Goal: Task Accomplishment & Management: Complete application form

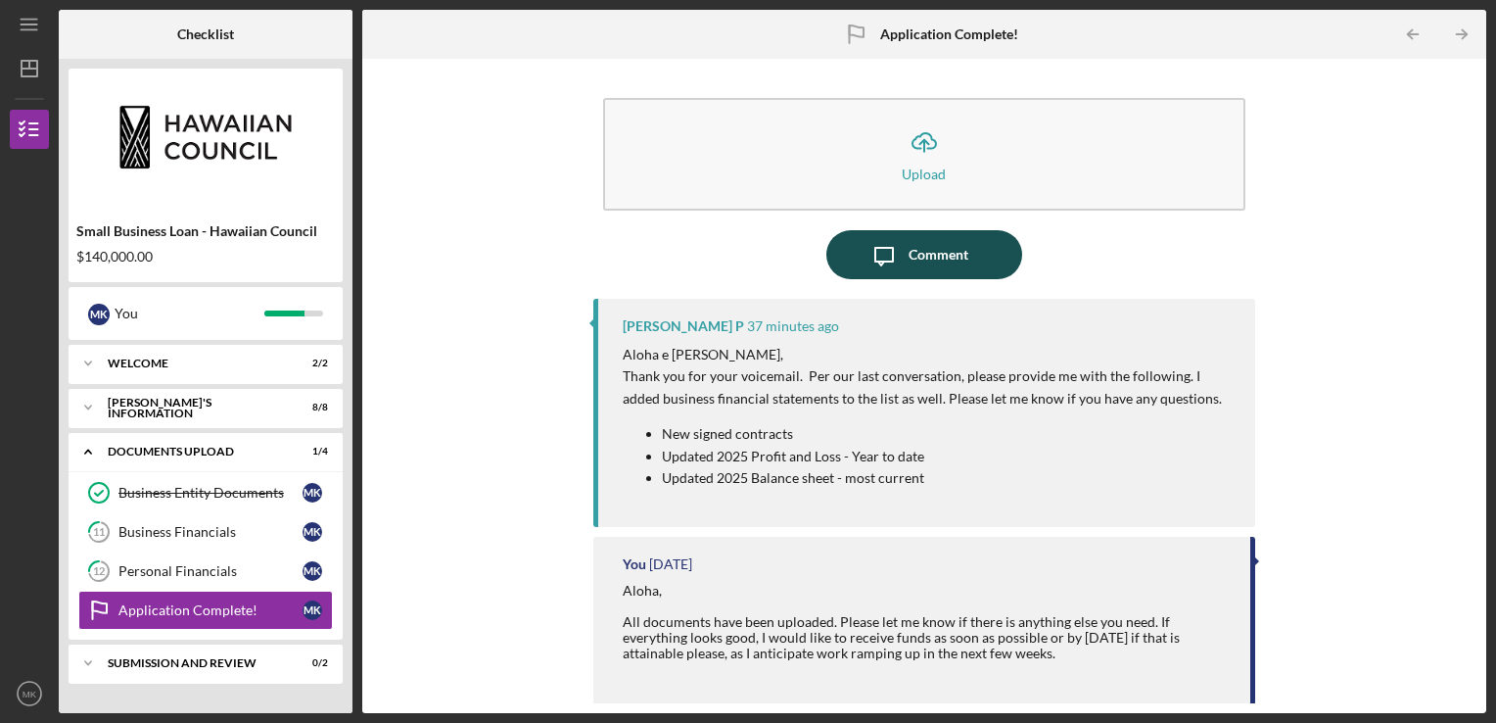
click at [939, 265] on div "Comment" at bounding box center [939, 254] width 60 height 49
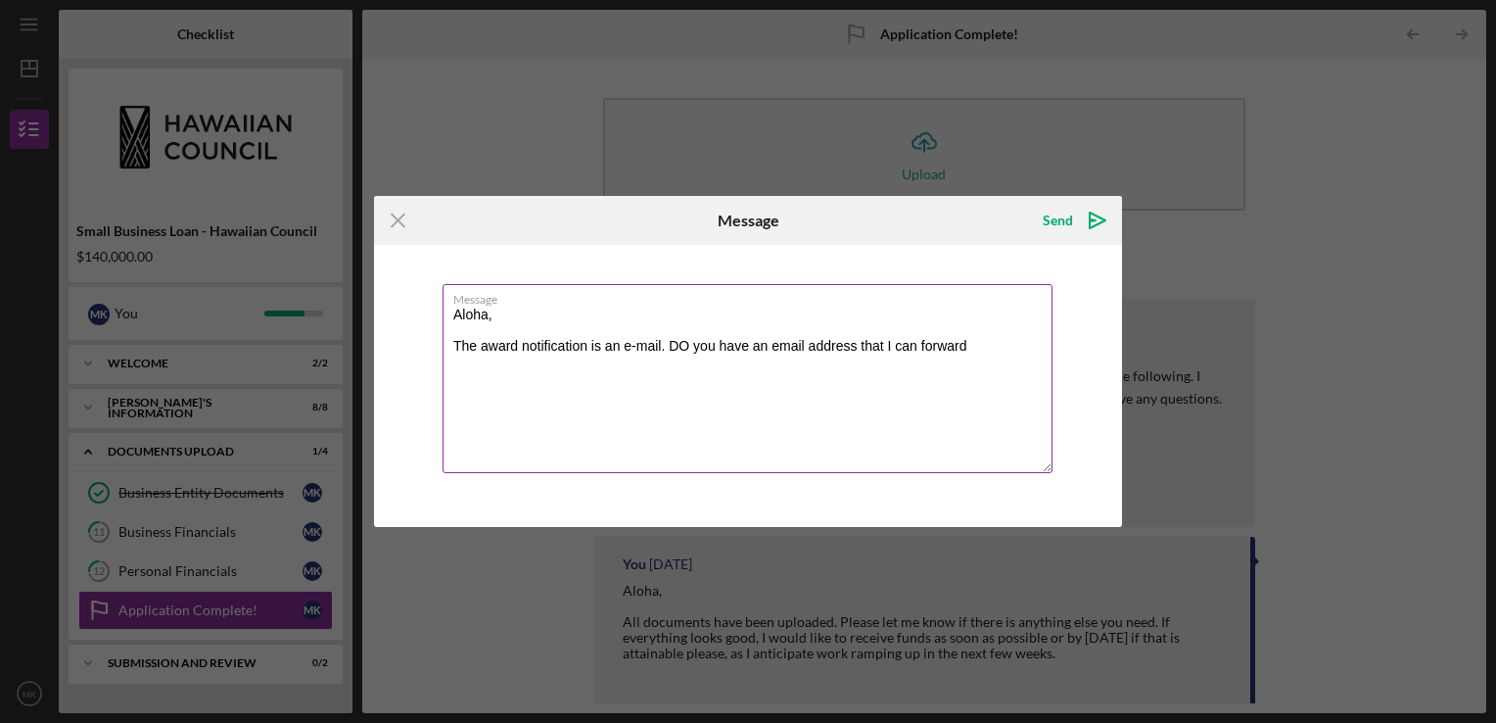
click at [977, 351] on textarea "Aloha, The award notification is an e-mail. DO you have an email address that I…" at bounding box center [748, 378] width 610 height 189
click at [692, 347] on textarea "Aloha, The award notification is an e-mail. DO you have an email address that I…" at bounding box center [748, 378] width 610 height 189
click at [967, 351] on textarea "Aloha, The award notification is an e-mail. Do you have an email address that I…" at bounding box center [748, 378] width 610 height 189
type textarea "Aloha, The award notification is an e-mail. Do you have an email address that I…"
click at [404, 215] on icon "Icon/Menu Close" at bounding box center [398, 220] width 49 height 49
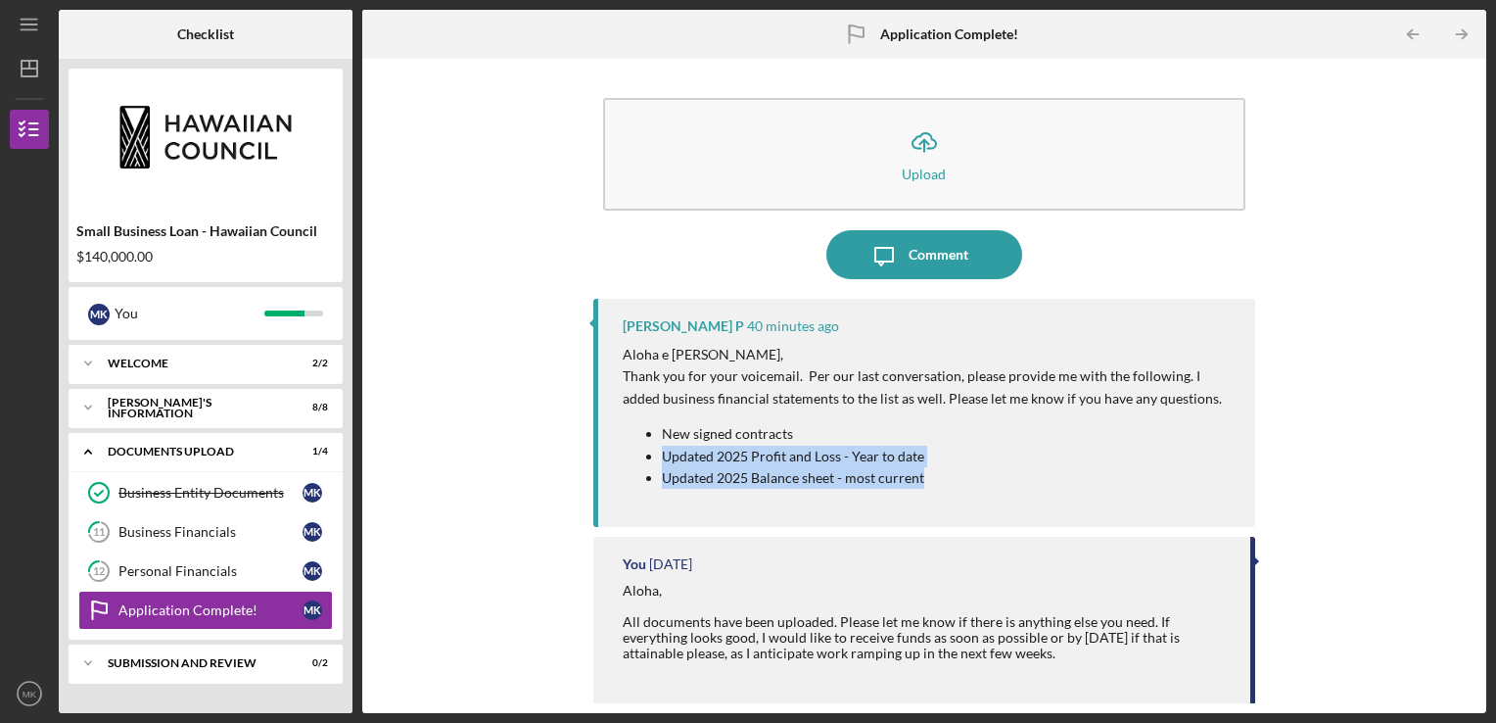
drag, startPoint x: 927, startPoint y: 476, endPoint x: 658, endPoint y: 448, distance: 270.6
click at [658, 448] on ul "New signed contracts Updated 2025 Profit and Loss - Year to date Updated 2025 B…" at bounding box center [930, 456] width 614 height 66
click at [960, 480] on p "Updated 2025 Balance sheet - most current" at bounding box center [949, 478] width 575 height 22
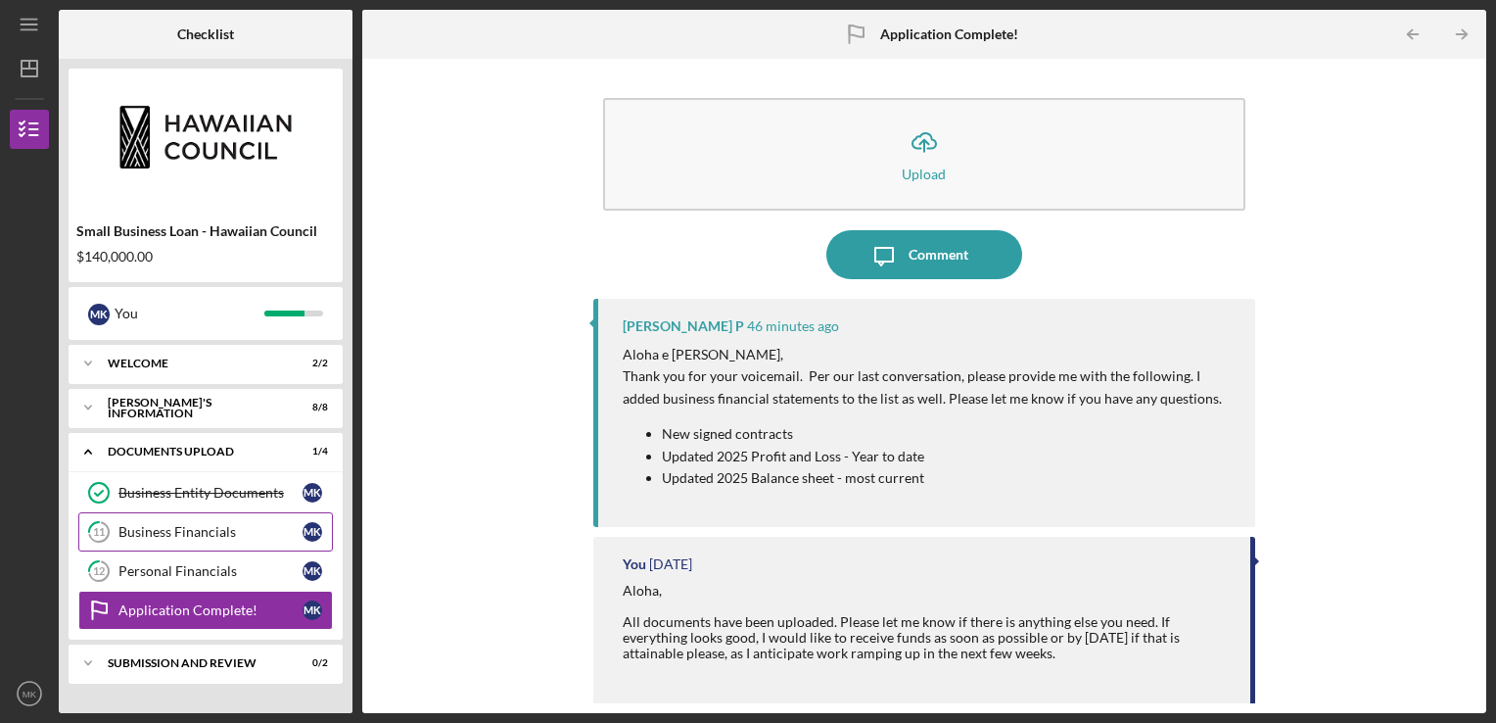
click at [262, 539] on link "11 Business Financials M K" at bounding box center [205, 531] width 255 height 39
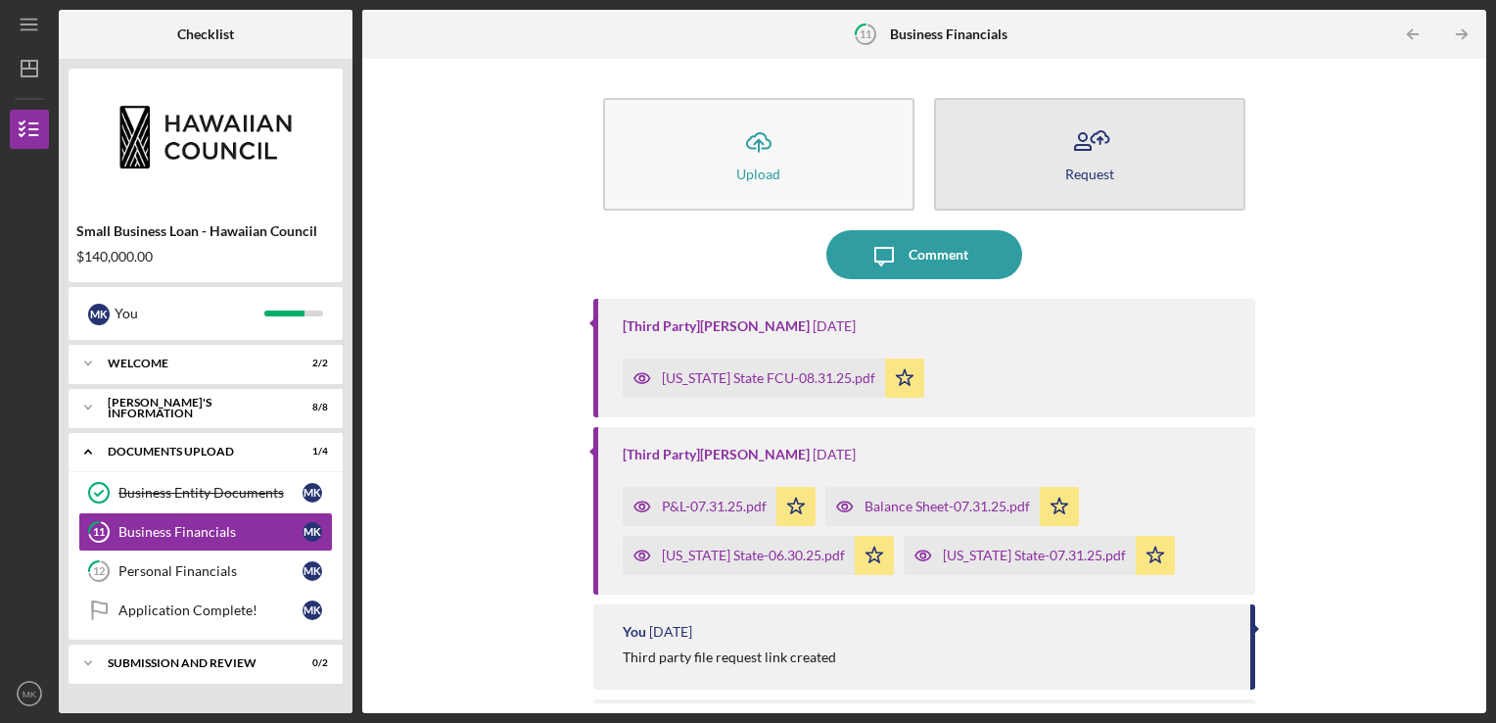
click at [1050, 182] on button "Request" at bounding box center [1089, 154] width 311 height 113
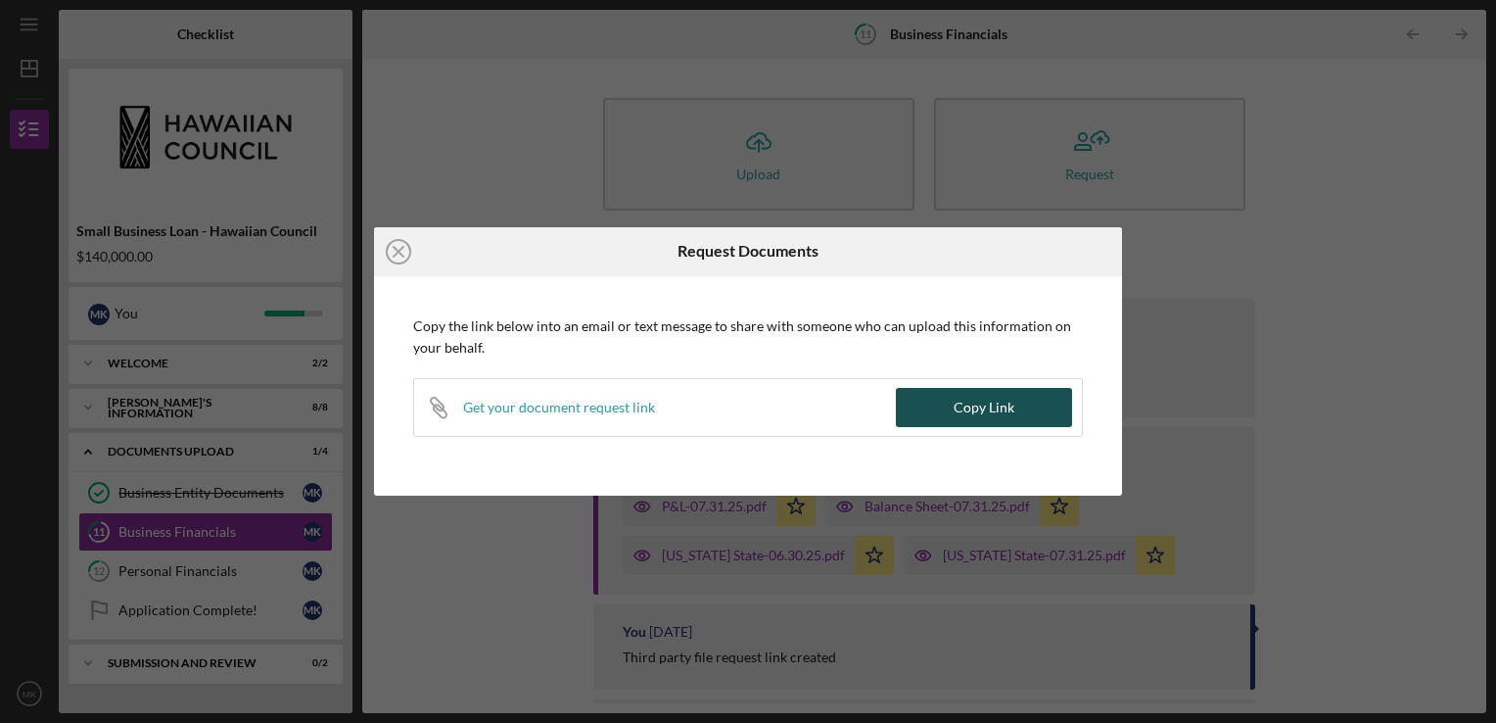
click at [961, 406] on div "Copy Link" at bounding box center [984, 407] width 61 height 39
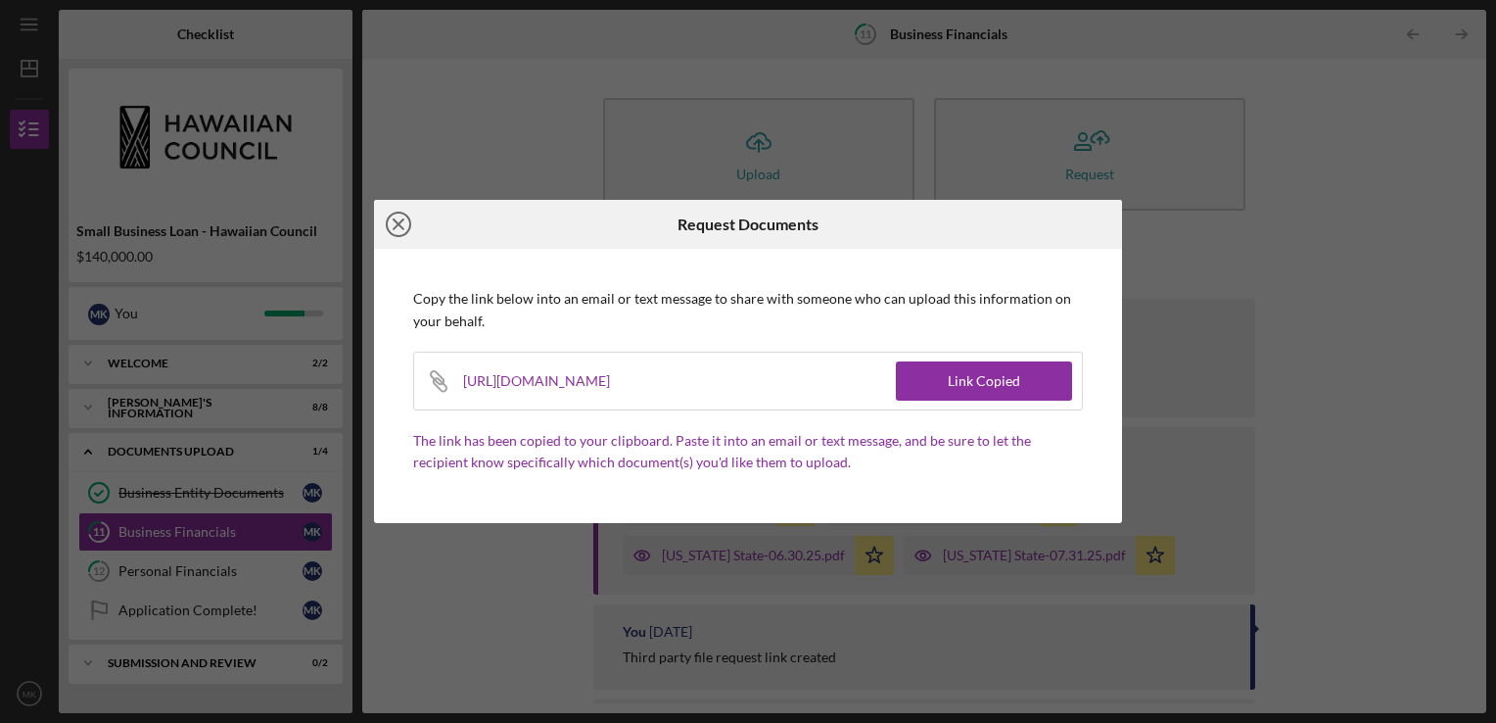
click at [395, 229] on line at bounding box center [399, 224] width 10 height 10
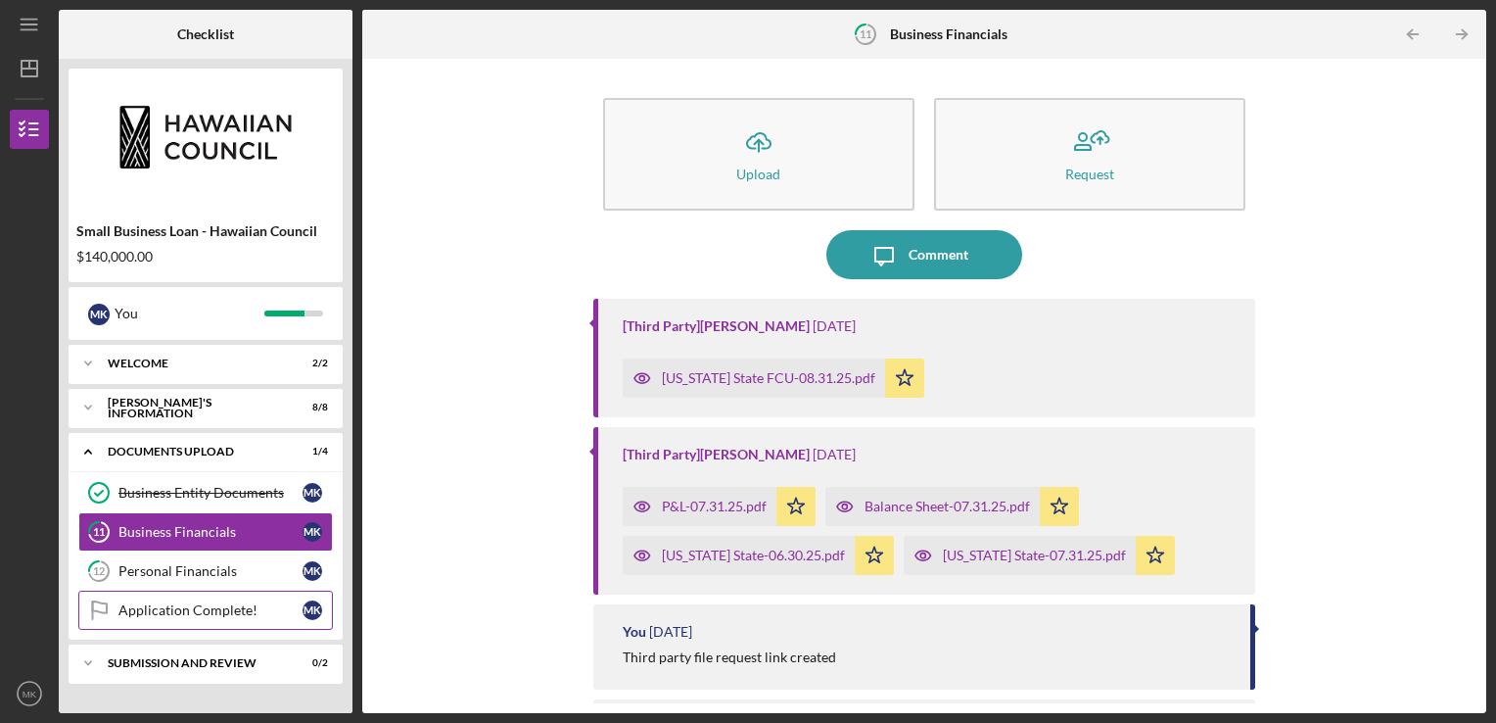
click at [196, 620] on link "Application Complete! Application Complete! M K" at bounding box center [205, 609] width 255 height 39
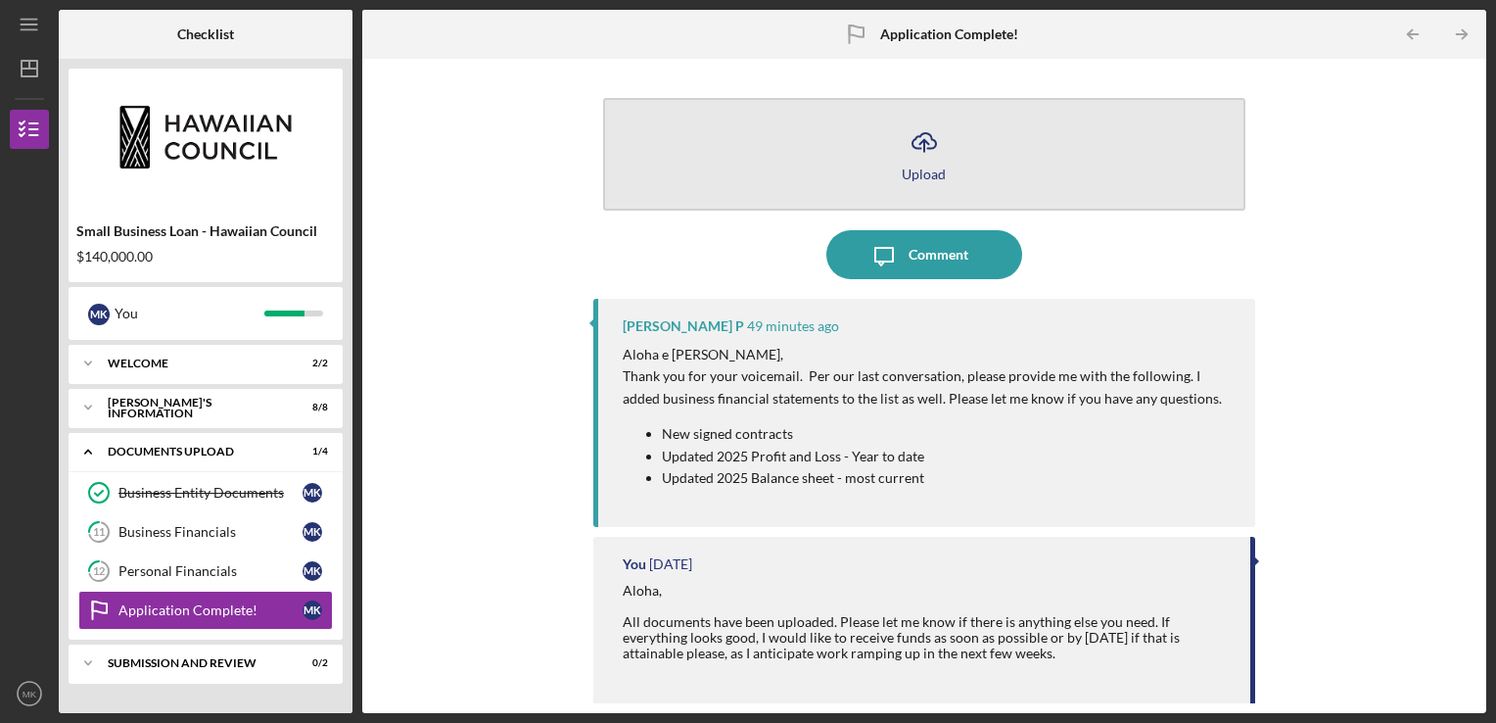
click at [881, 186] on button "Icon/Upload Upload" at bounding box center [924, 154] width 643 height 113
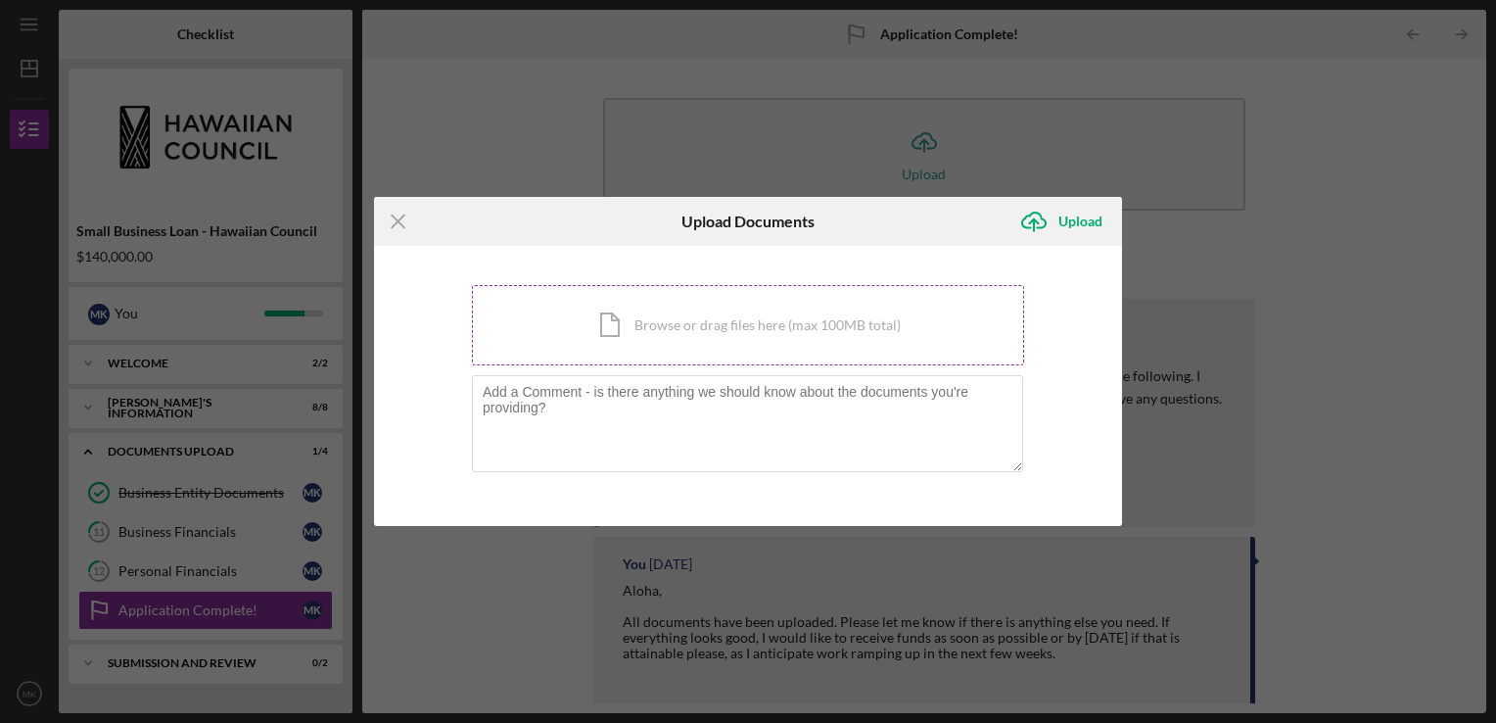
click at [720, 305] on div "Icon/Document Browse or drag files here (max 100MB total) Tap to choose files o…" at bounding box center [748, 325] width 552 height 80
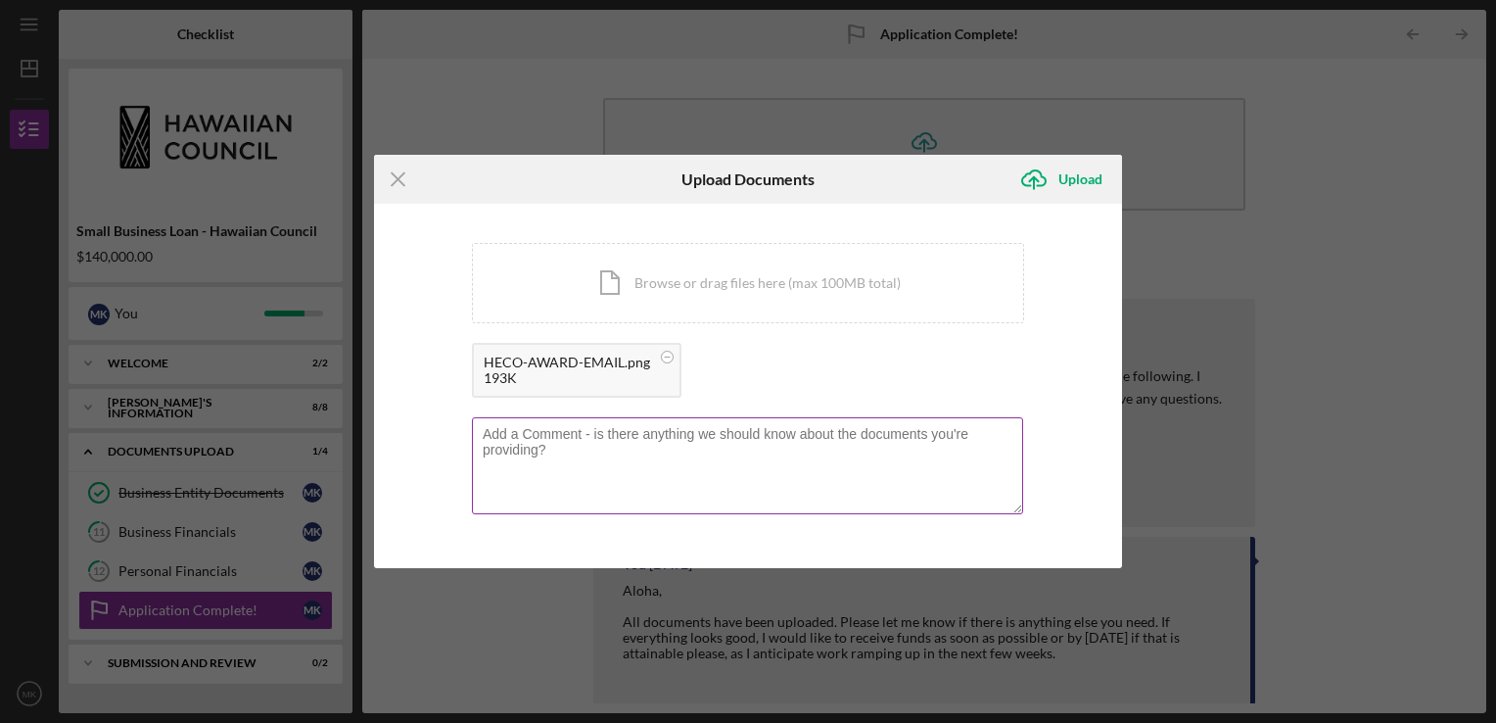
click at [680, 446] on textarea at bounding box center [747, 465] width 551 height 96
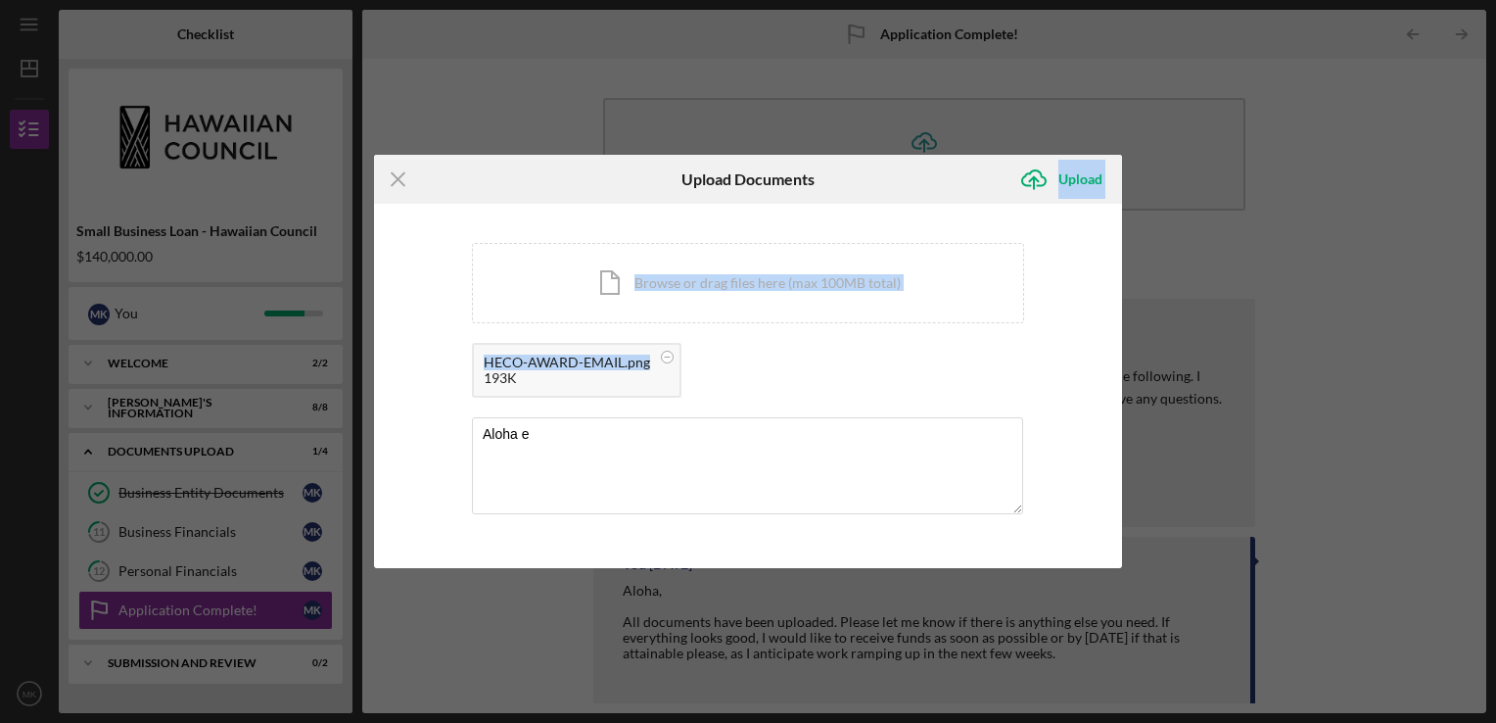
drag, startPoint x: 897, startPoint y: 178, endPoint x: 837, endPoint y: 352, distance: 184.2
click at [837, 352] on form "Icon/Menu Close Upload Documents Icon/Upload Upload You're uploading documents …" at bounding box center [748, 361] width 748 height 413
drag, startPoint x: 837, startPoint y: 352, endPoint x: 835, endPoint y: 394, distance: 41.2
click at [839, 382] on div "HECO-AWARD-EMAIL.png 193K" at bounding box center [748, 375] width 552 height 65
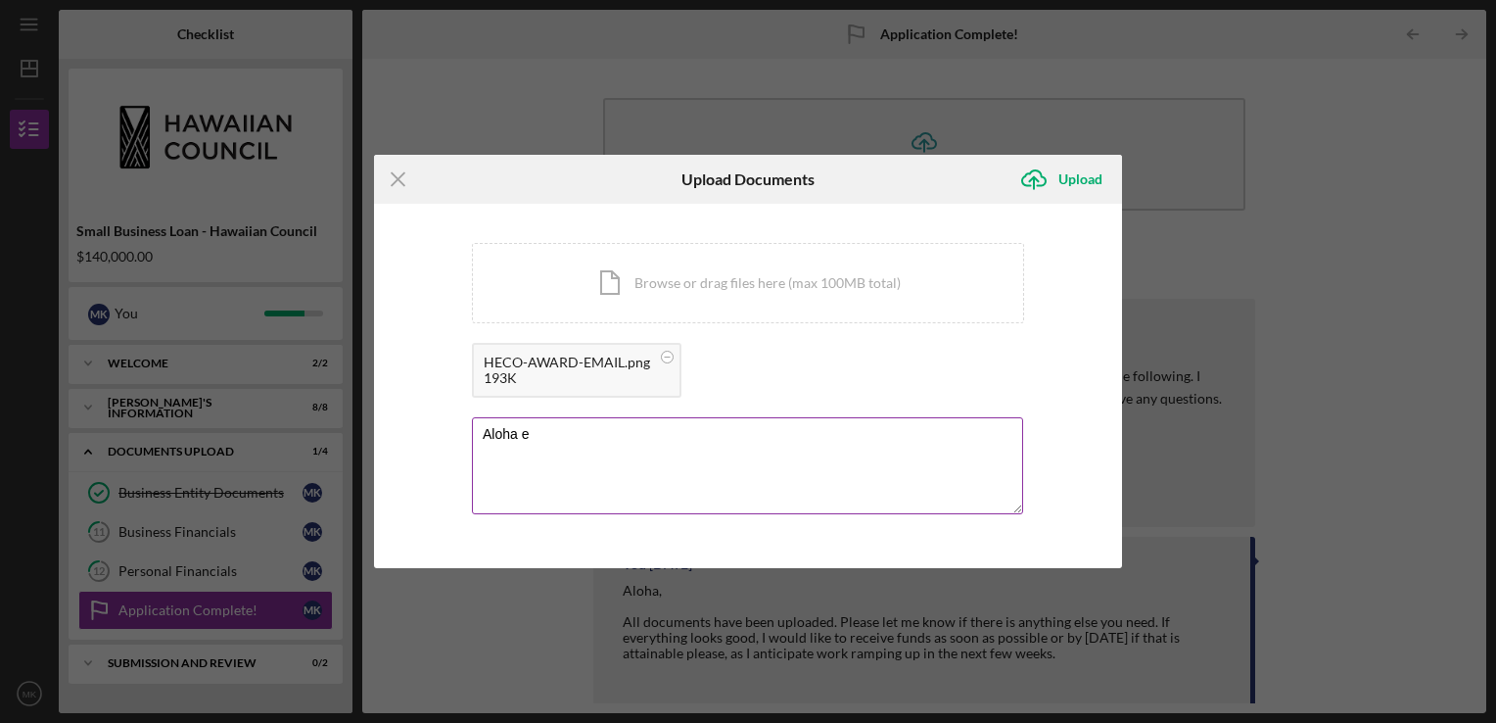
click at [538, 434] on textarea "Aloha e" at bounding box center [747, 465] width 551 height 96
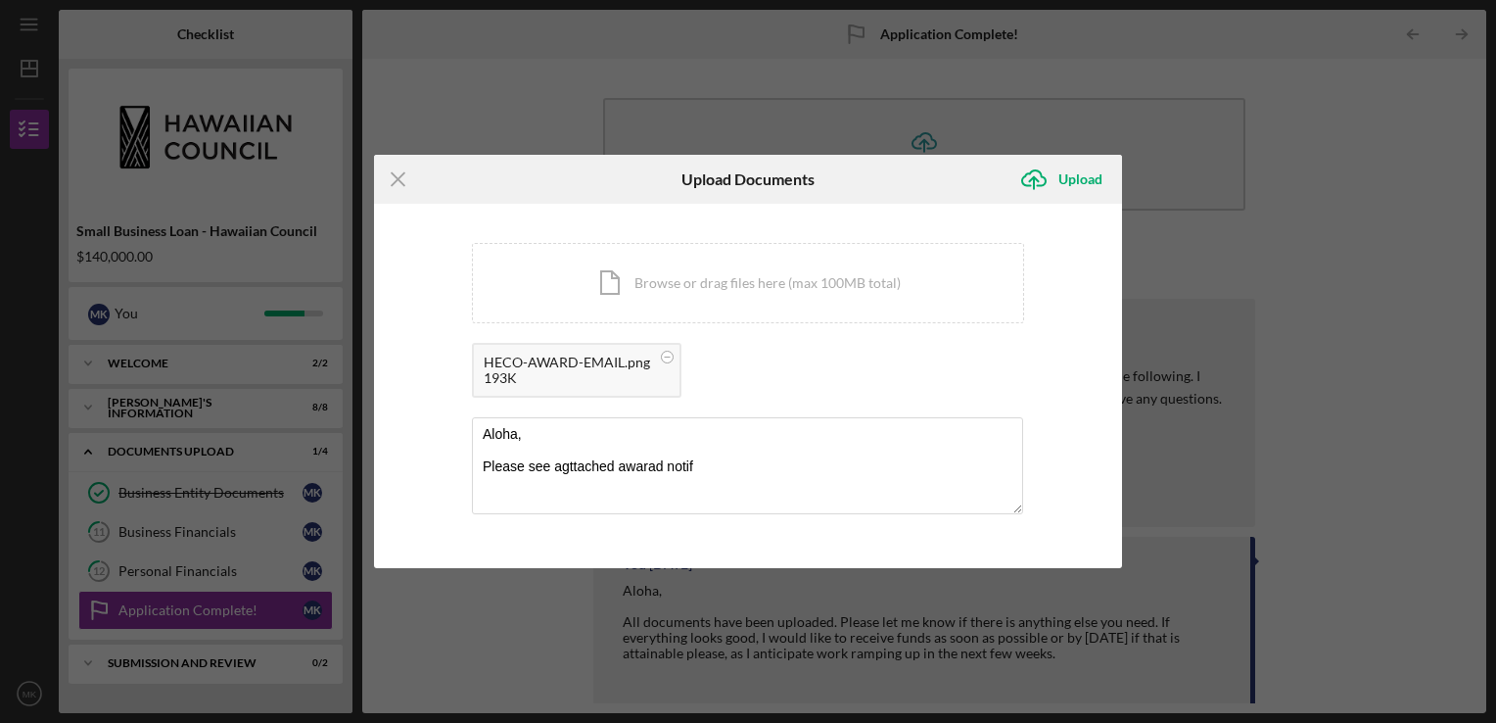
click at [595, 371] on div "193K" at bounding box center [567, 378] width 166 height 16
click at [665, 356] on rect at bounding box center [668, 356] width 6 height 1
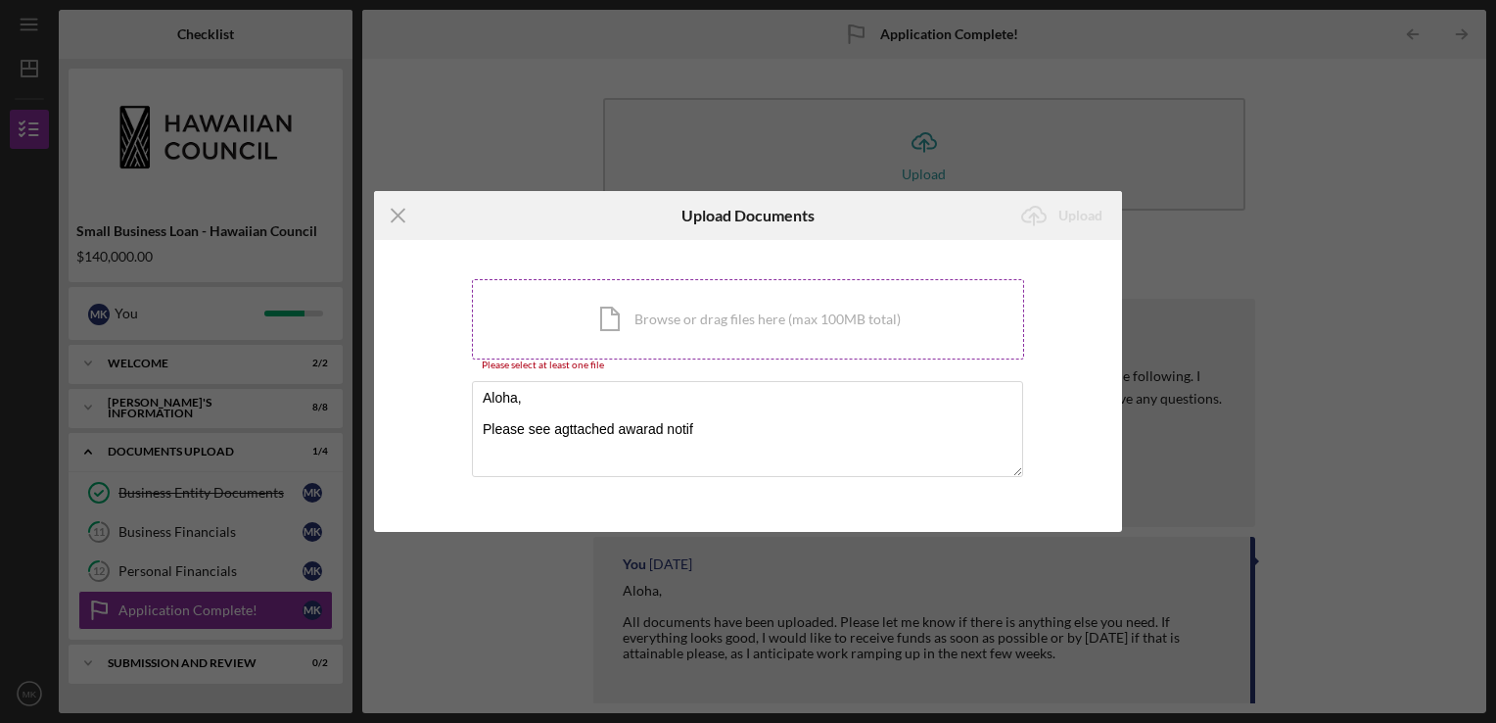
click at [664, 313] on div "Icon/Document Browse or drag files here (max 100MB total) Tap to choose files o…" at bounding box center [748, 319] width 552 height 80
click at [652, 312] on div "Icon/Document Browse or drag files here (max 100MB total) Tap to choose files o…" at bounding box center [748, 319] width 552 height 80
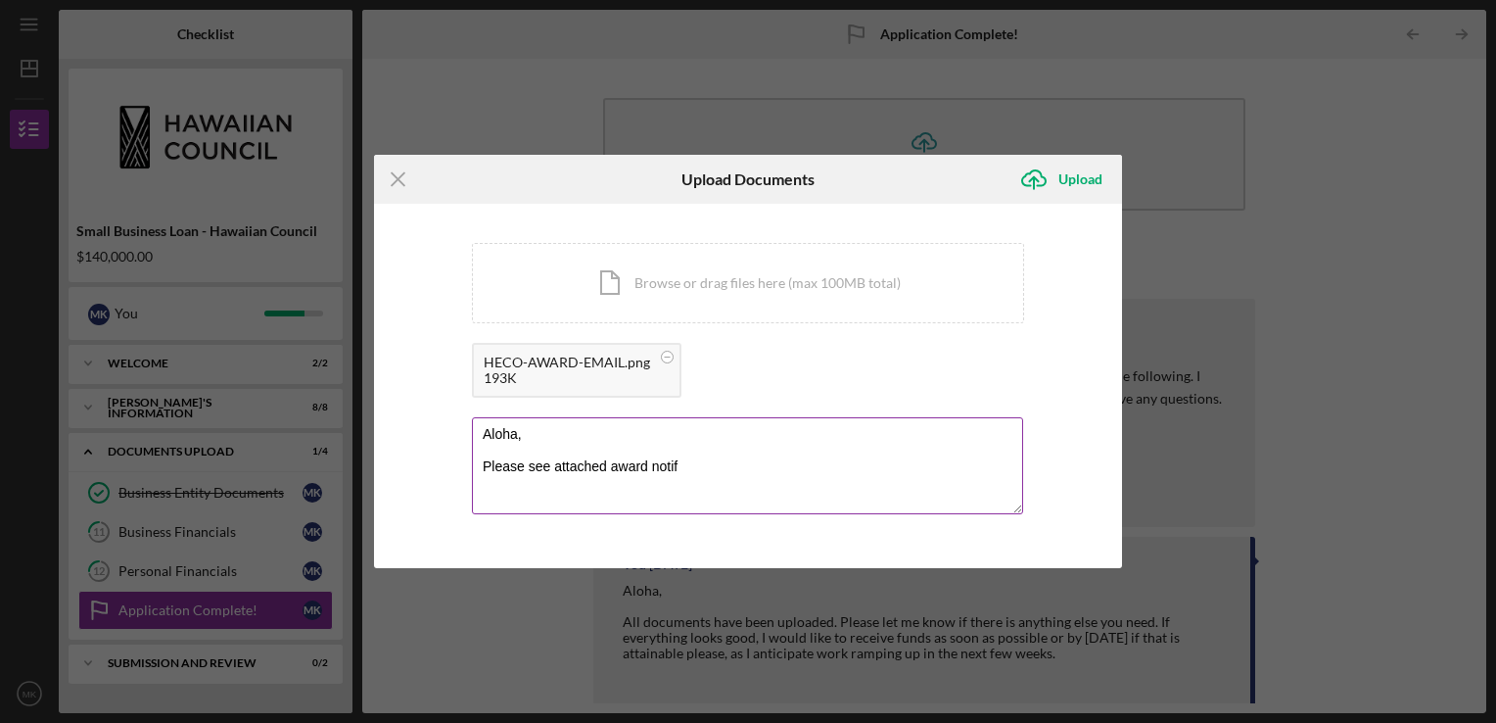
click at [680, 456] on textarea "Aloha, Please see attached award notif" at bounding box center [747, 465] width 551 height 96
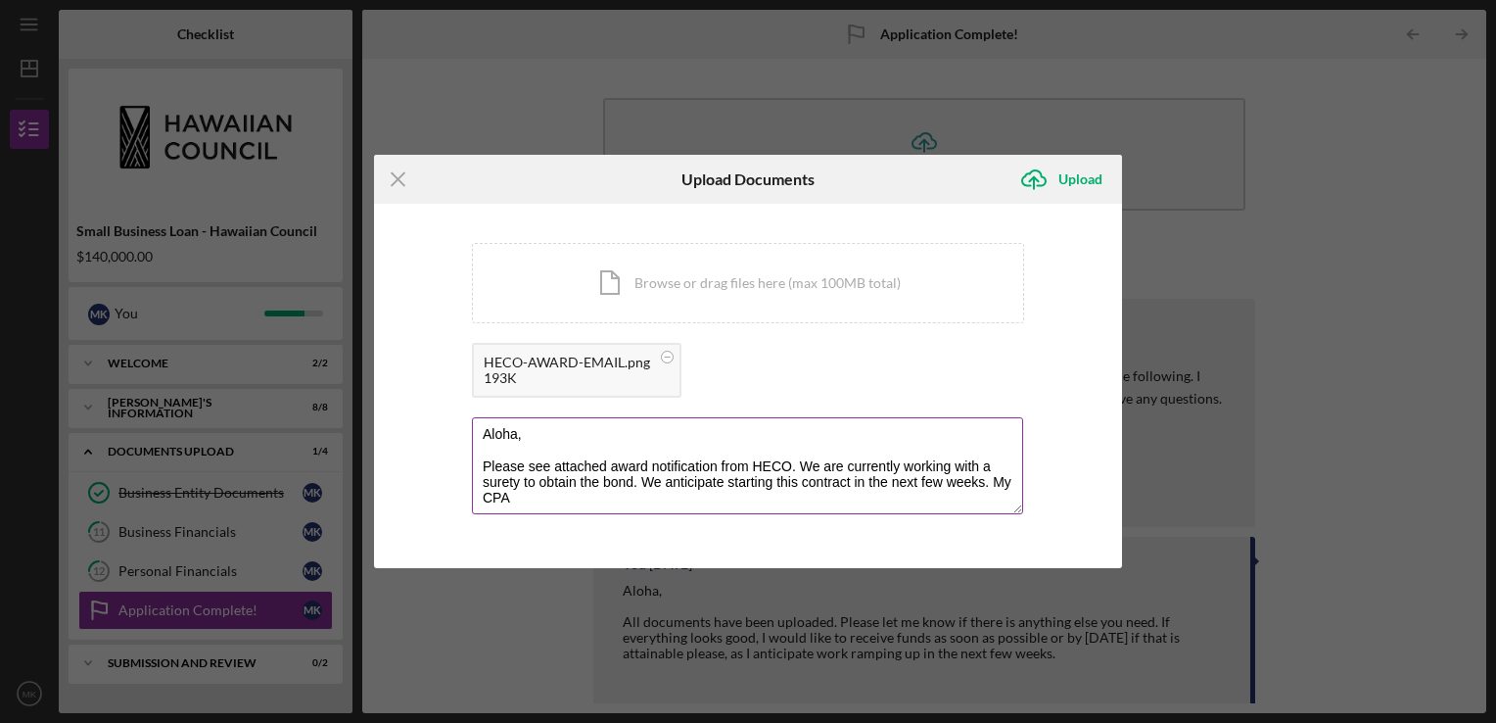
click at [529, 501] on textarea "Aloha, Please see attached award notification from HECO. We are currently worki…" at bounding box center [747, 465] width 551 height 96
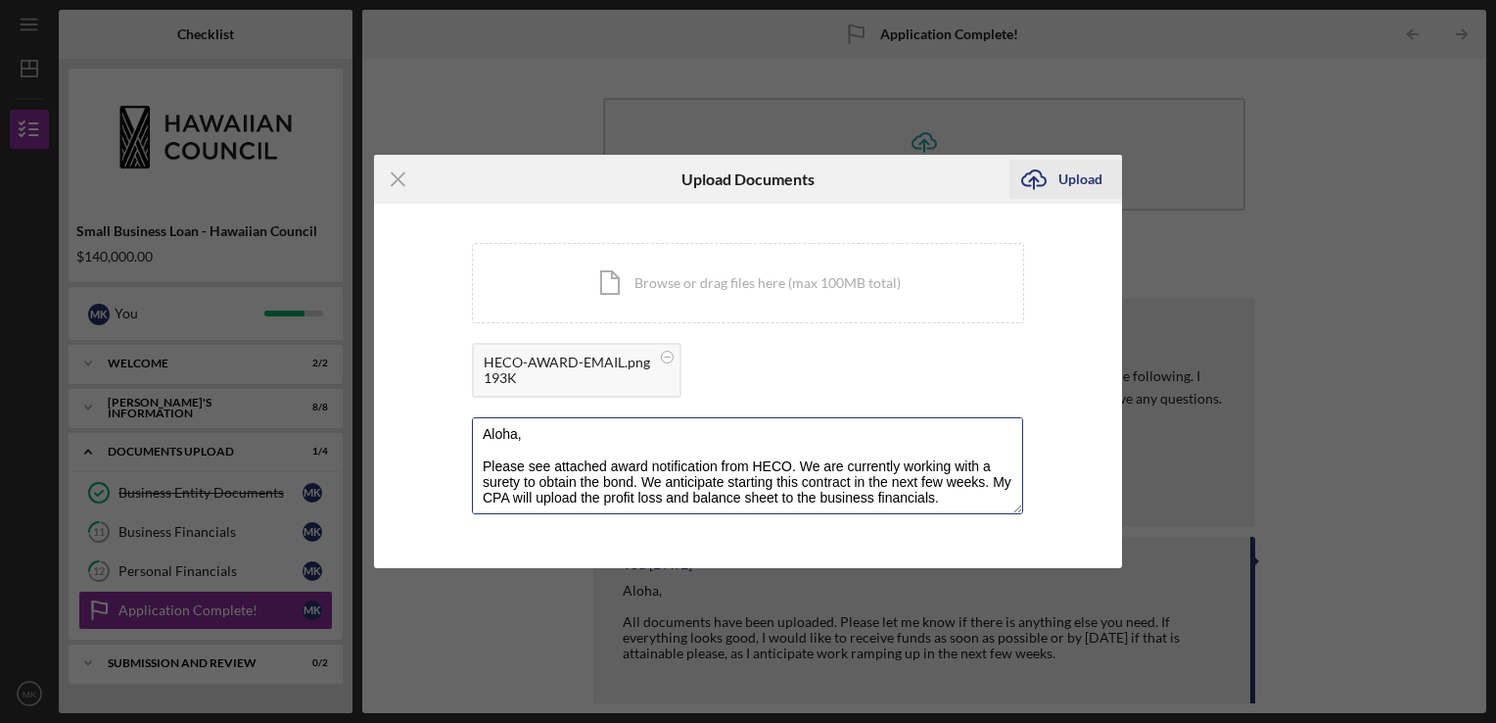
type textarea "Aloha, Please see attached award notification from HECO. We are currently worki…"
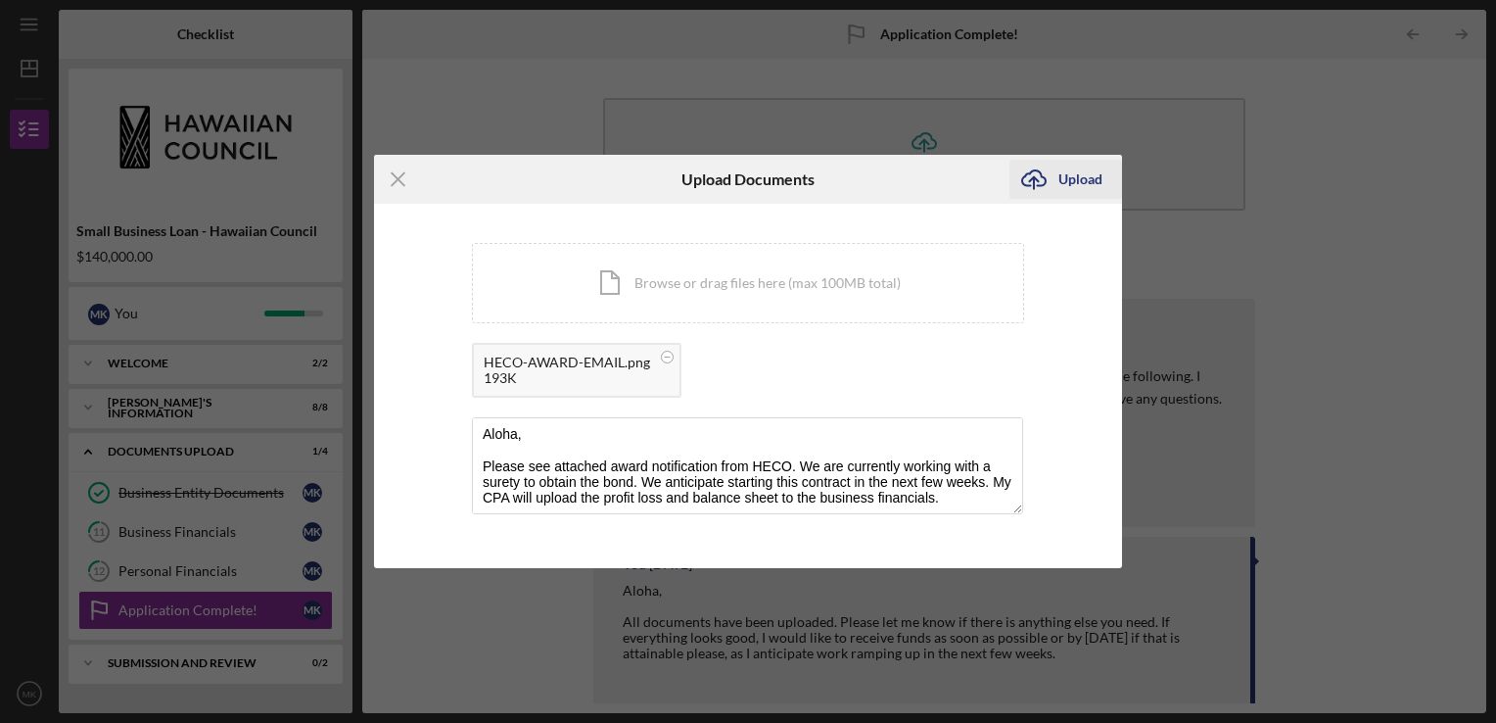
click at [1079, 173] on div "Upload" at bounding box center [1080, 179] width 44 height 39
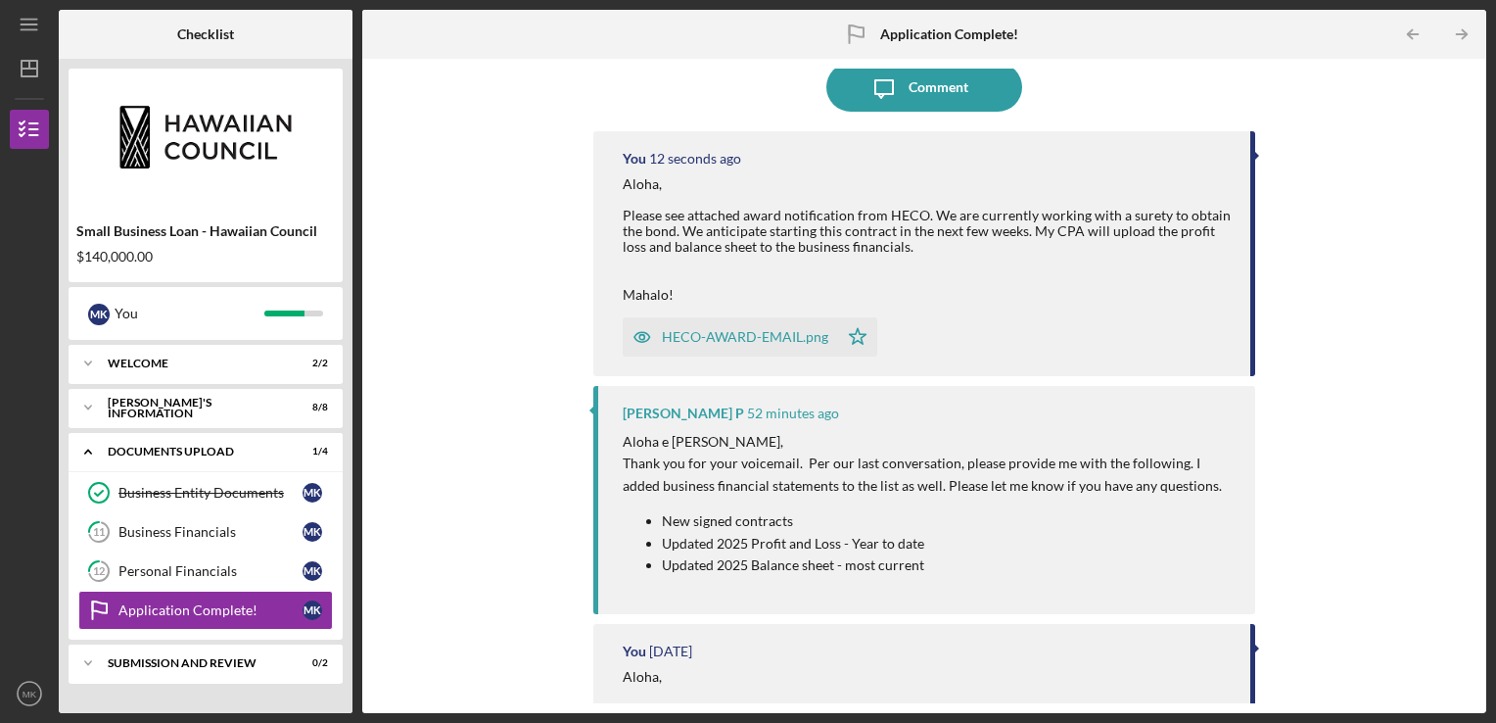
scroll to position [392, 0]
